Goal: Information Seeking & Learning: Learn about a topic

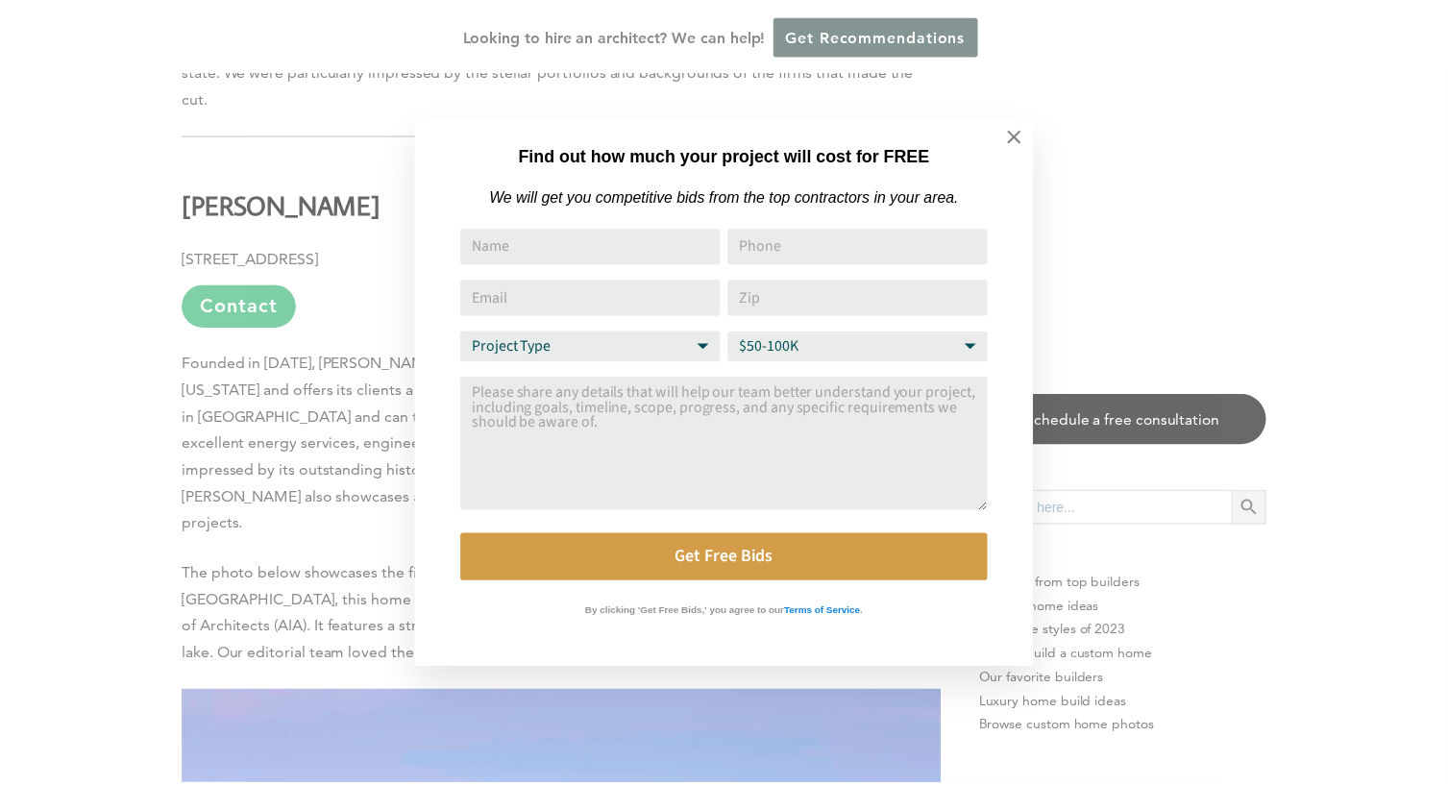
scroll to position [1148, 0]
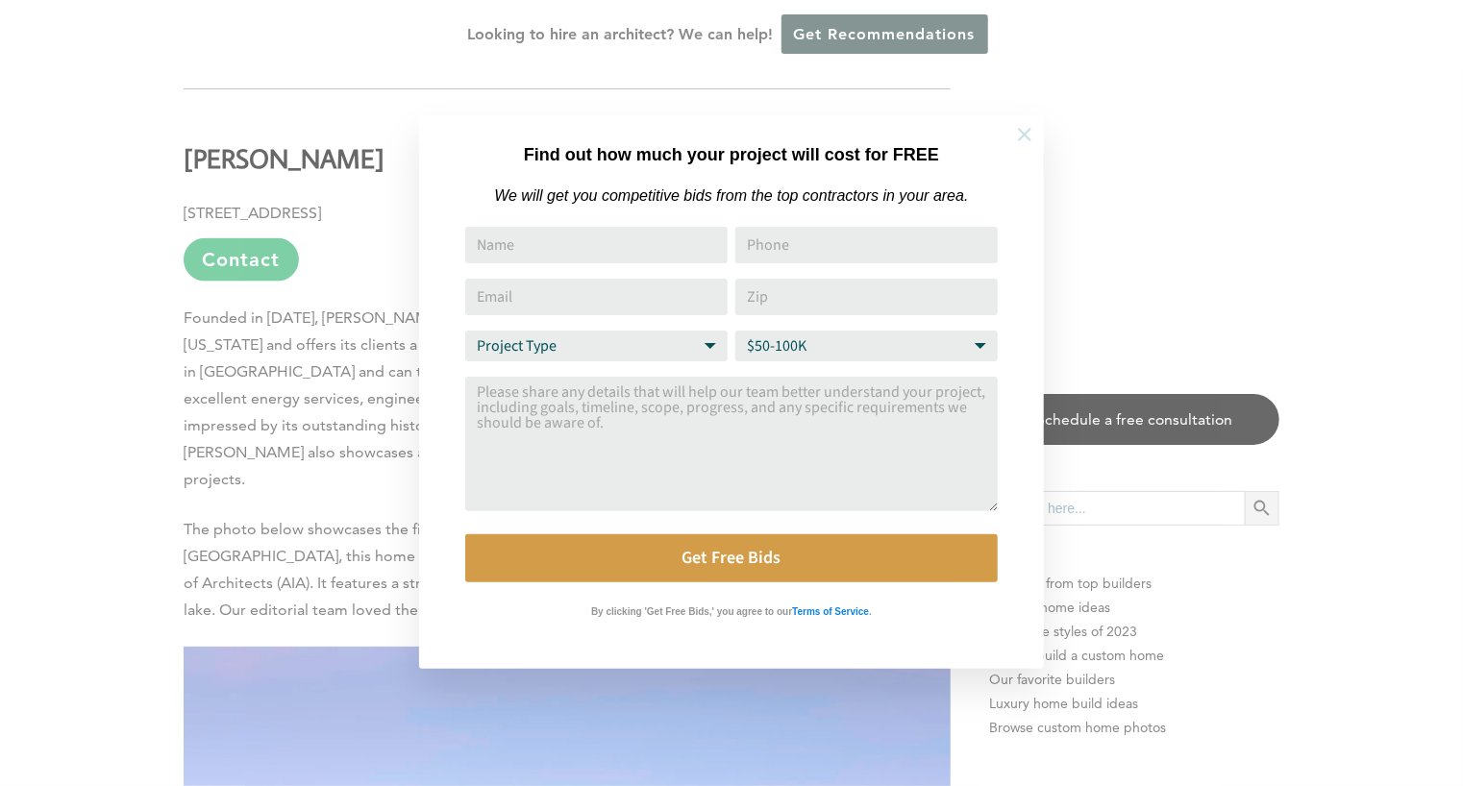
click at [1031, 128] on icon at bounding box center [1024, 134] width 21 height 21
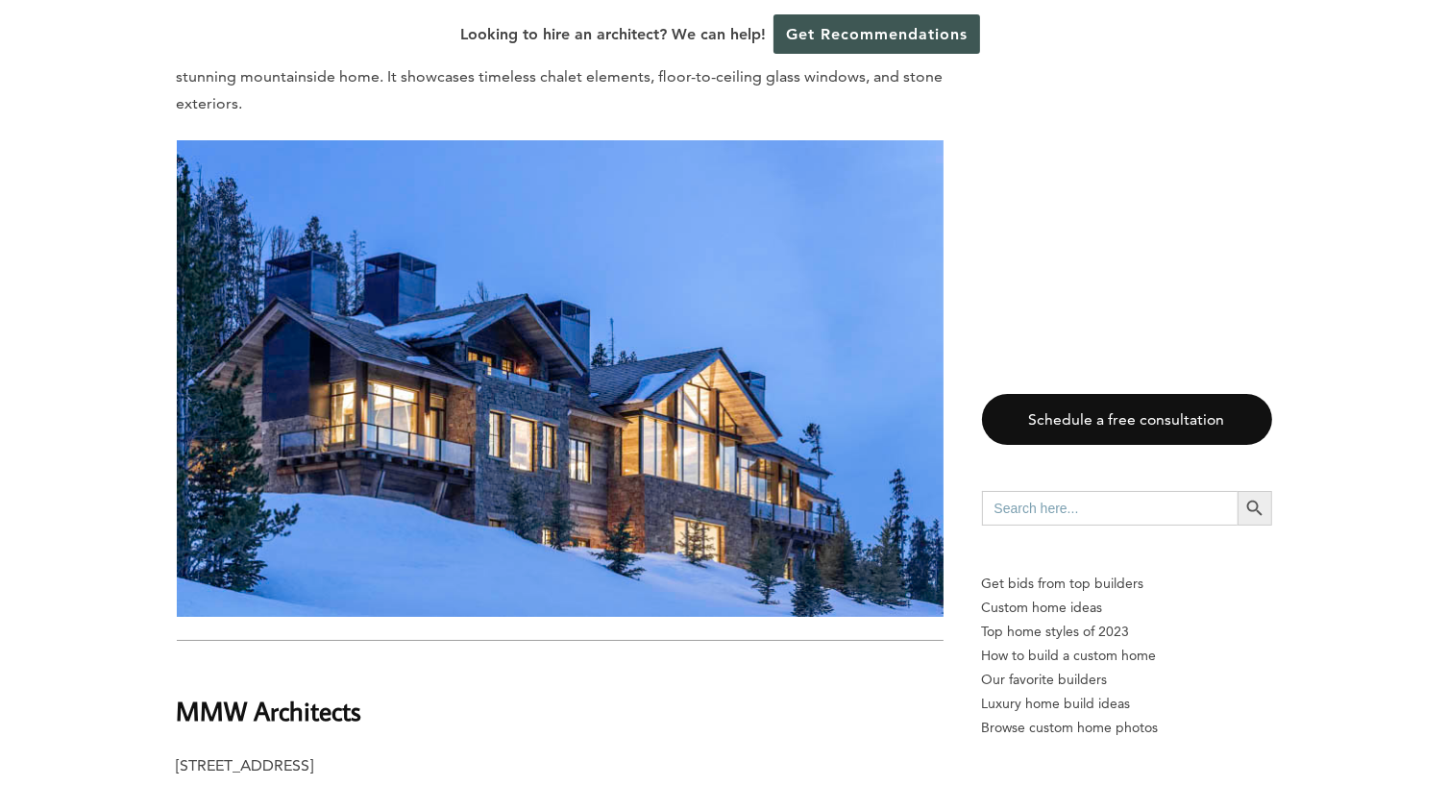
scroll to position [7091, 0]
drag, startPoint x: 366, startPoint y: 586, endPoint x: 173, endPoint y: 561, distance: 194.8
copy b "MMW Architects"
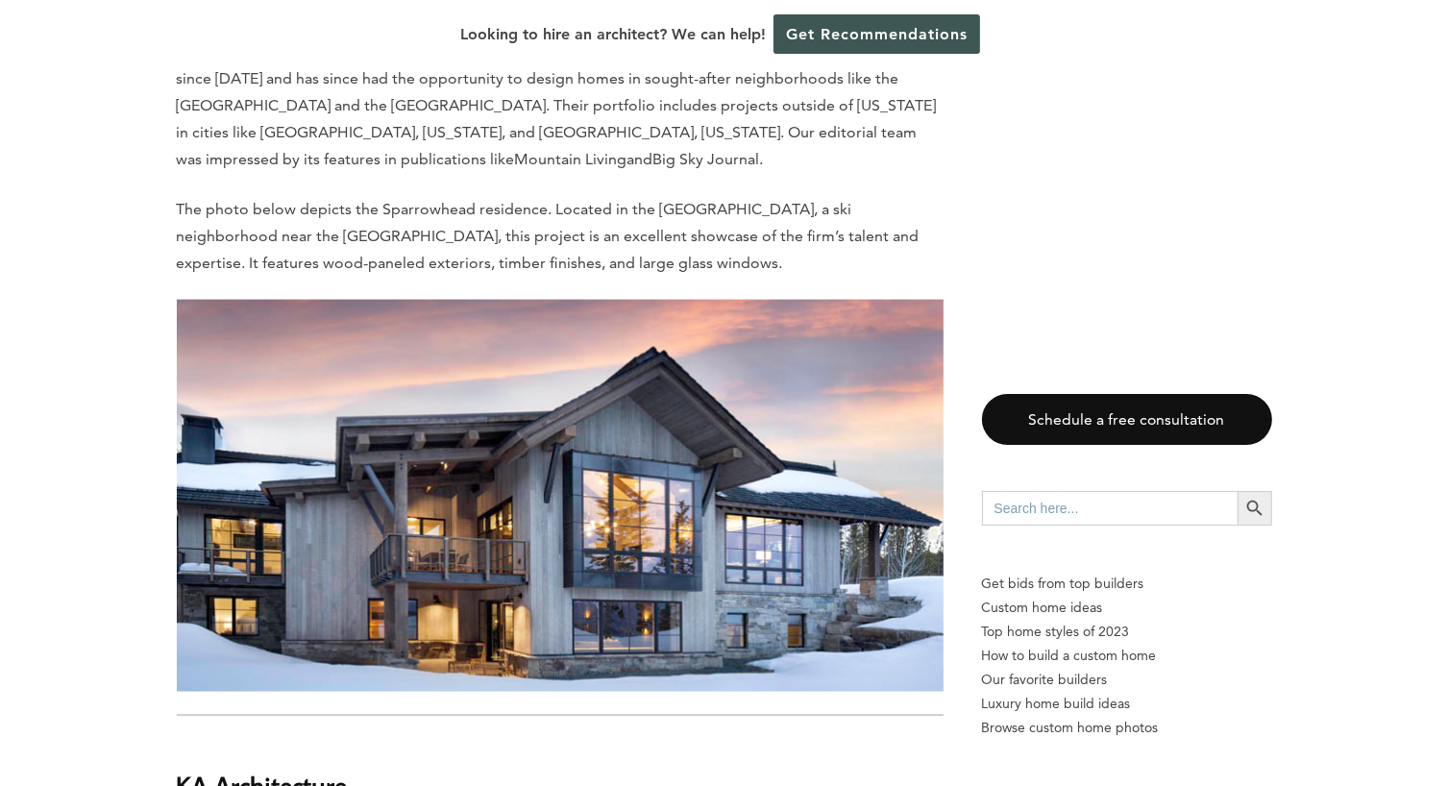
scroll to position [9950, 0]
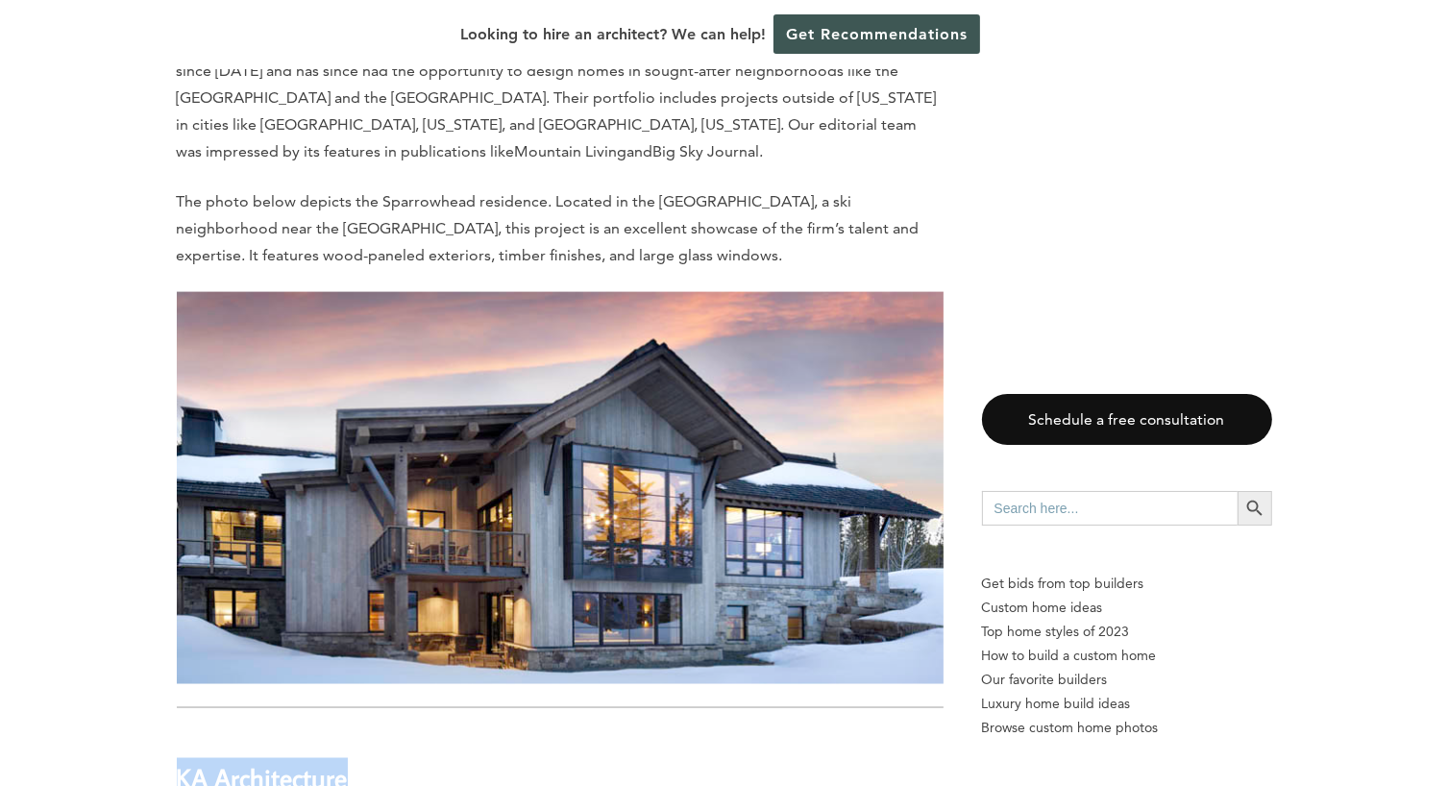
drag, startPoint x: 354, startPoint y: 562, endPoint x: 158, endPoint y: 551, distance: 196.4
copy b "KA Architecture"
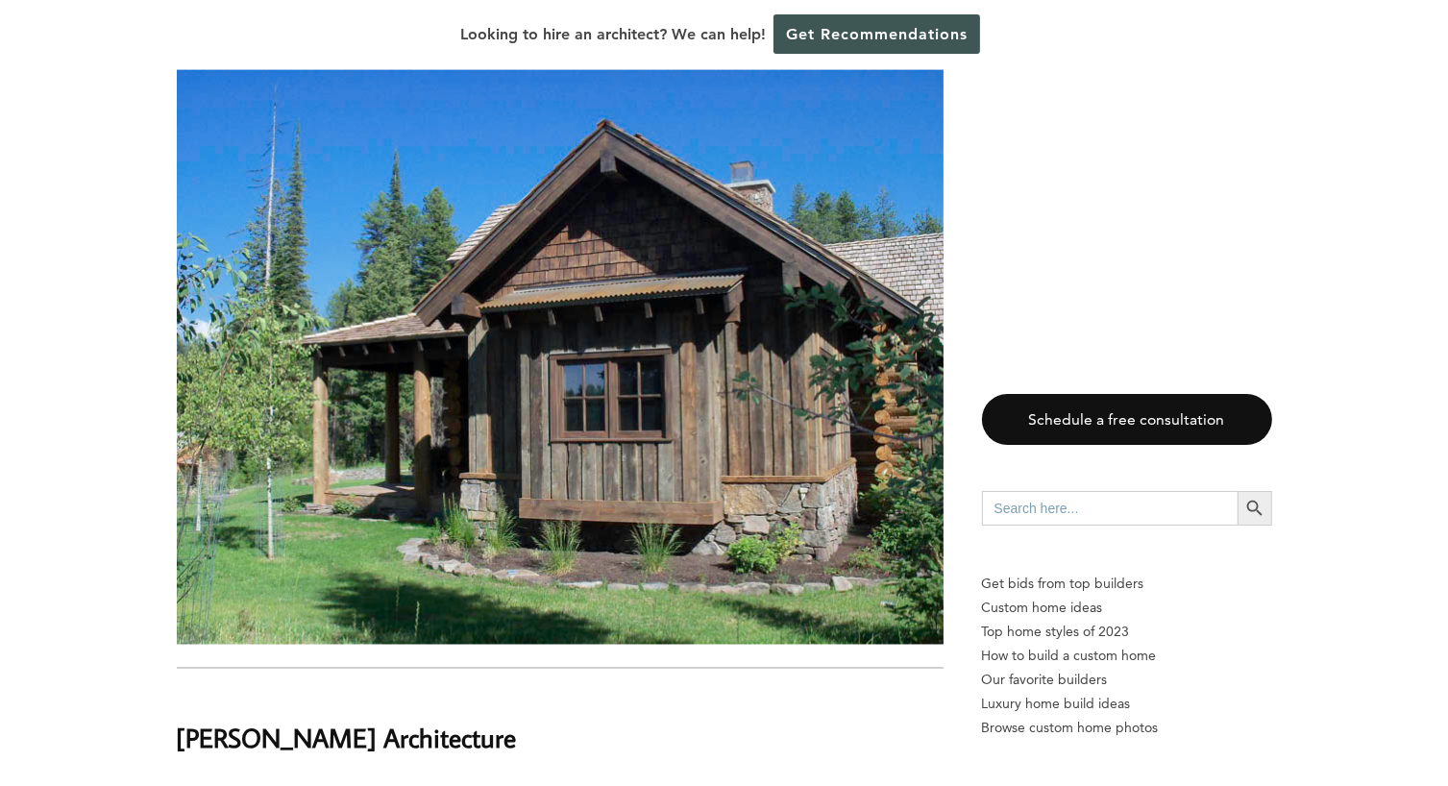
scroll to position [17536, 0]
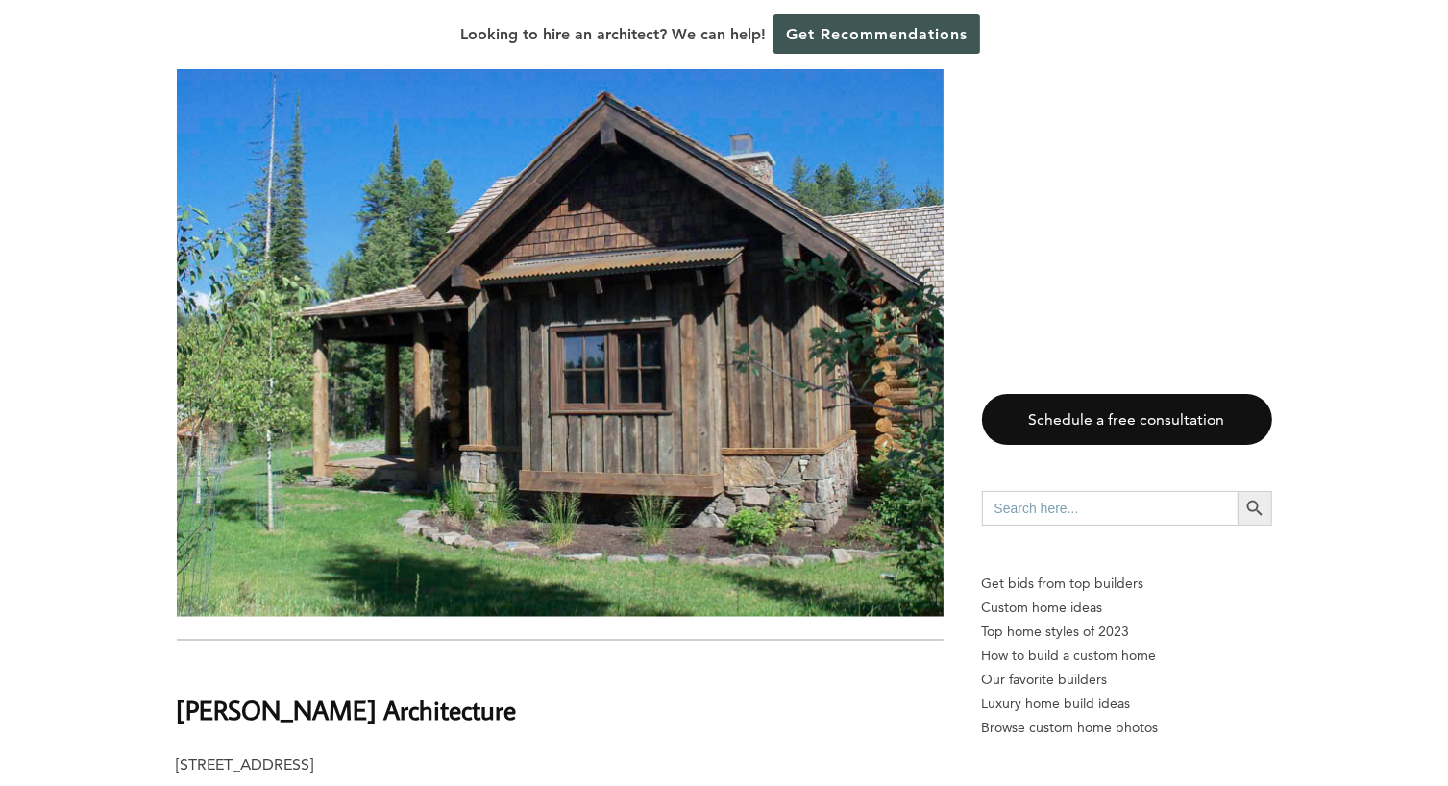
drag, startPoint x: 354, startPoint y: 682, endPoint x: 469, endPoint y: 714, distance: 119.6
drag, startPoint x: 382, startPoint y: 431, endPoint x: 153, endPoint y: 427, distance: 229.7
copy b "[PERSON_NAME] Architecture"
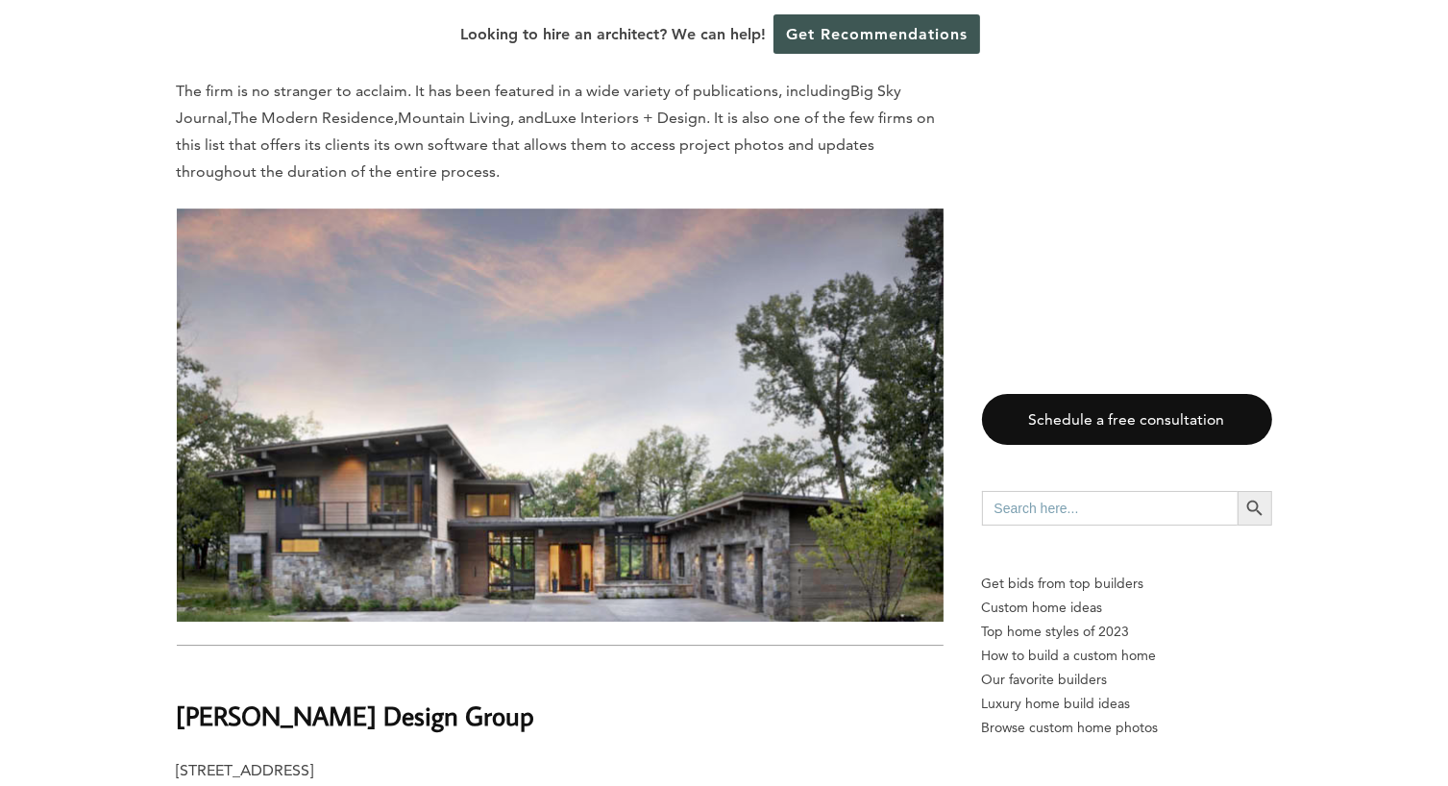
scroll to position [6005, 0]
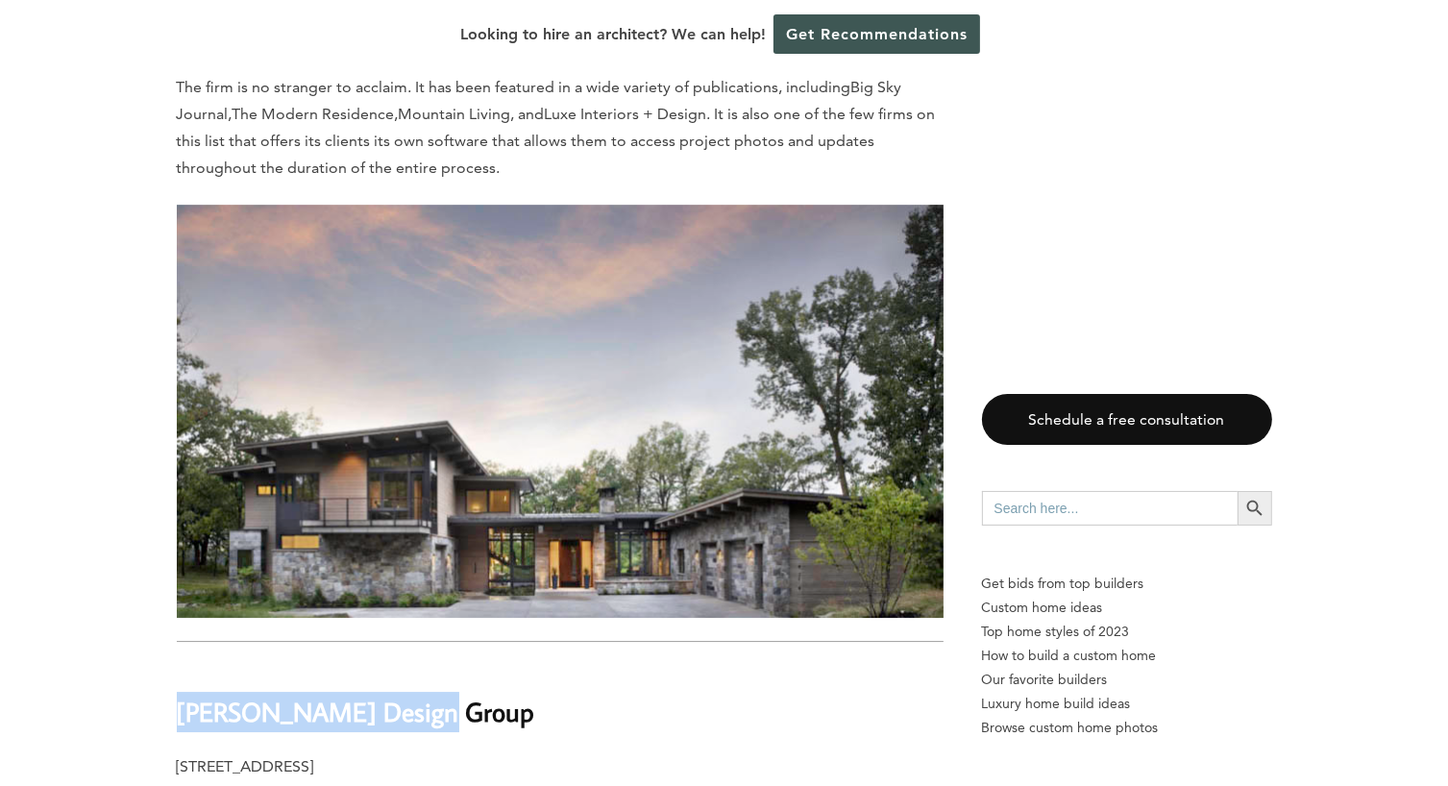
drag, startPoint x: 419, startPoint y: 619, endPoint x: 148, endPoint y: 572, distance: 275.0
copy b "[PERSON_NAME] Design Group"
